Goal: Task Accomplishment & Management: Use online tool/utility

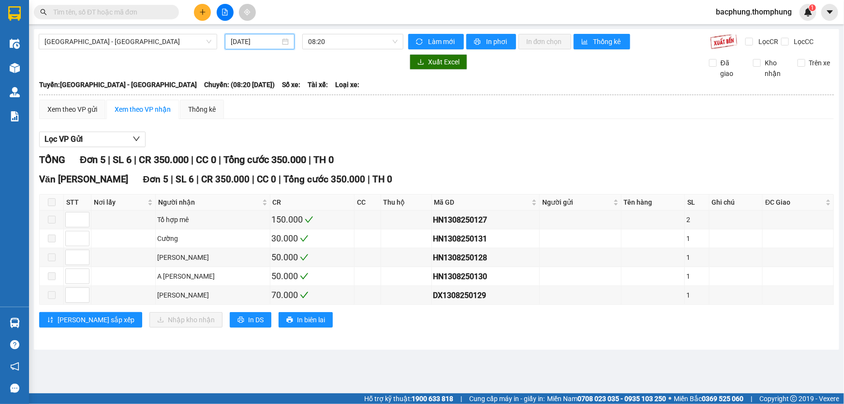
click at [265, 44] on input "[DATE]" at bounding box center [255, 41] width 49 height 11
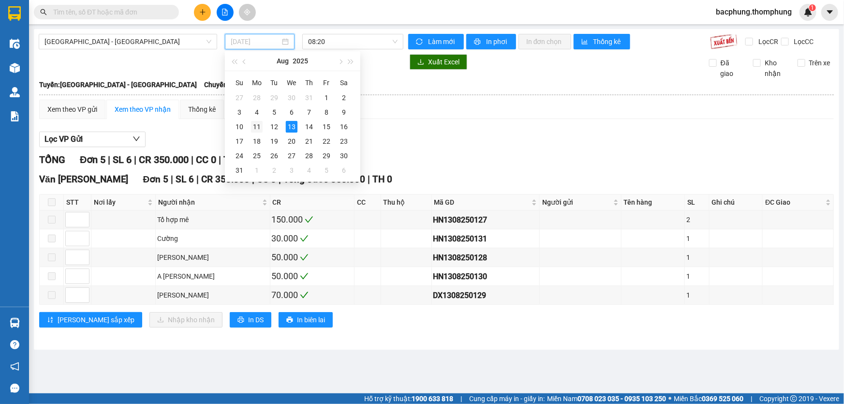
click at [259, 129] on div "11" at bounding box center [257, 127] width 12 height 12
type input "[DATE]"
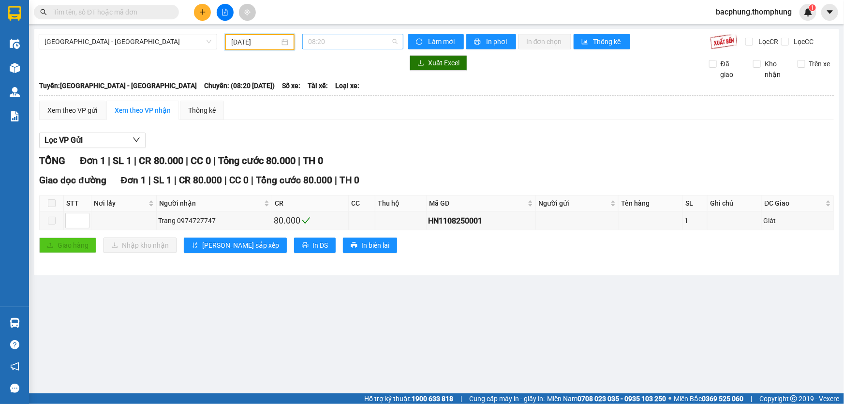
click at [332, 44] on span "08:20" at bounding box center [352, 41] width 89 height 15
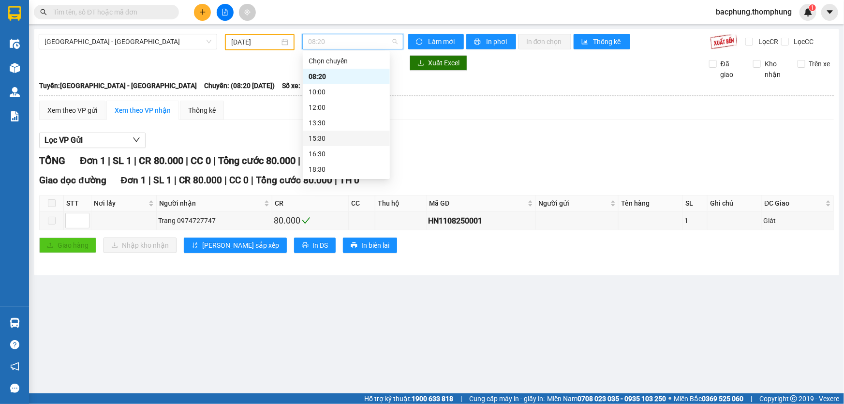
click at [334, 139] on div "15:30" at bounding box center [346, 138] width 75 height 11
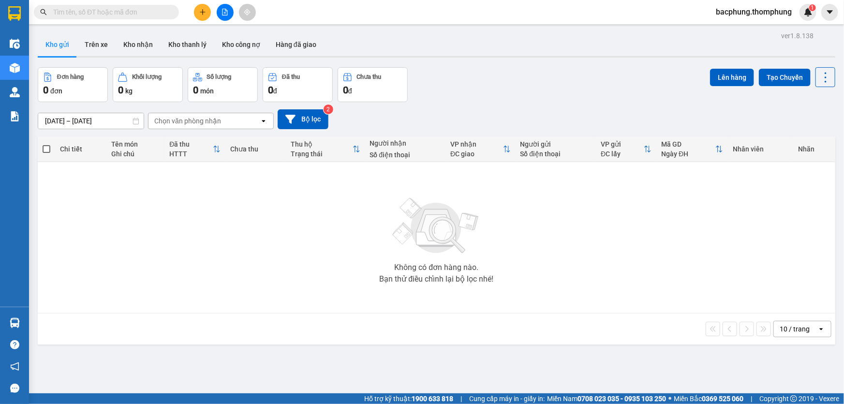
click at [229, 11] on button at bounding box center [225, 12] width 17 height 17
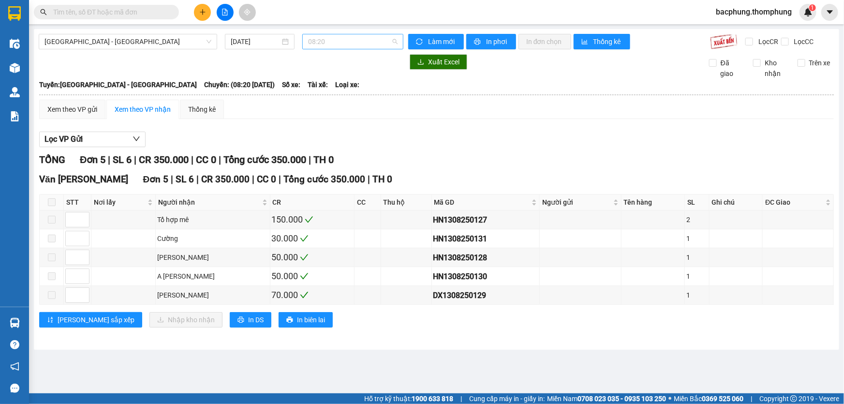
click at [327, 43] on span "08:20" at bounding box center [352, 41] width 89 height 15
click at [236, 41] on input "[DATE]" at bounding box center [255, 41] width 49 height 11
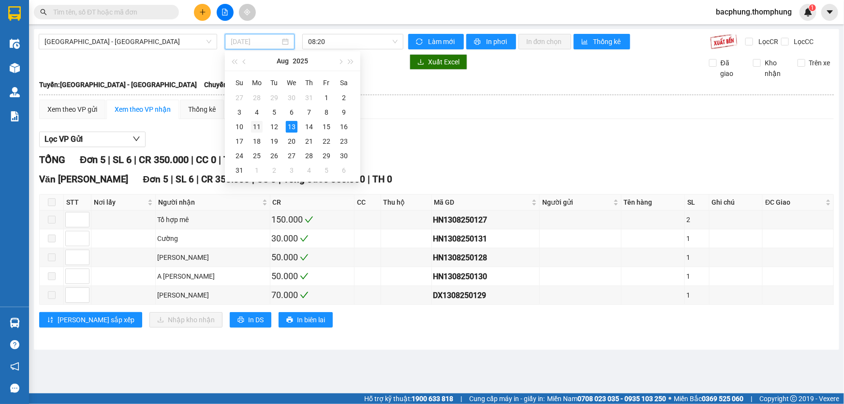
drag, startPoint x: 256, startPoint y: 126, endPoint x: 262, endPoint y: 119, distance: 9.3
click at [262, 119] on td "11" at bounding box center [256, 126] width 17 height 15
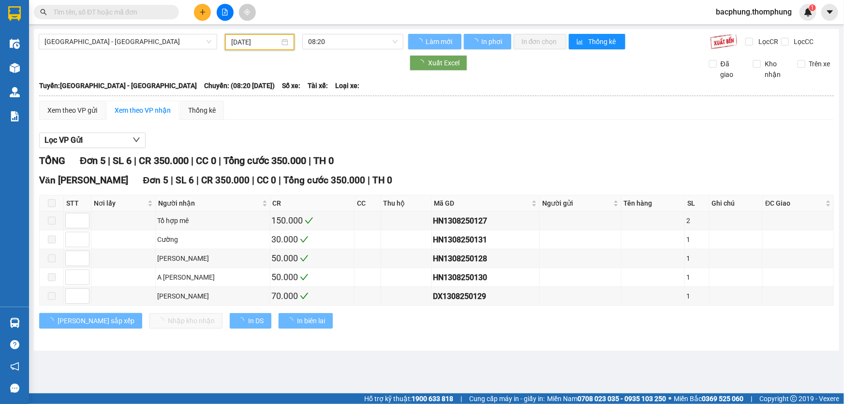
type input "[DATE]"
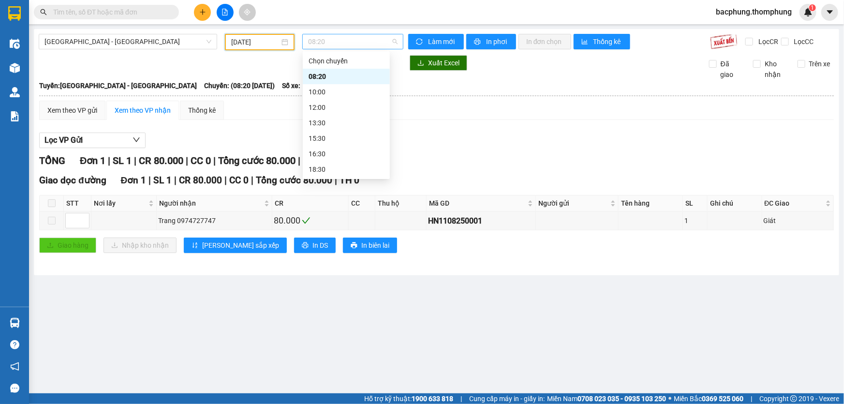
click at [338, 42] on span "08:20" at bounding box center [352, 41] width 89 height 15
click at [334, 136] on div "15:30" at bounding box center [346, 138] width 75 height 11
